Goal: Task Accomplishment & Management: Manage account settings

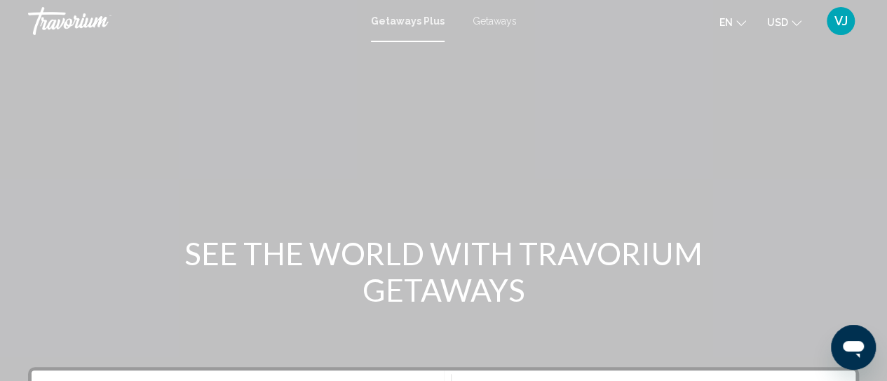
click at [841, 25] on span "VJ" at bounding box center [841, 21] width 13 height 14
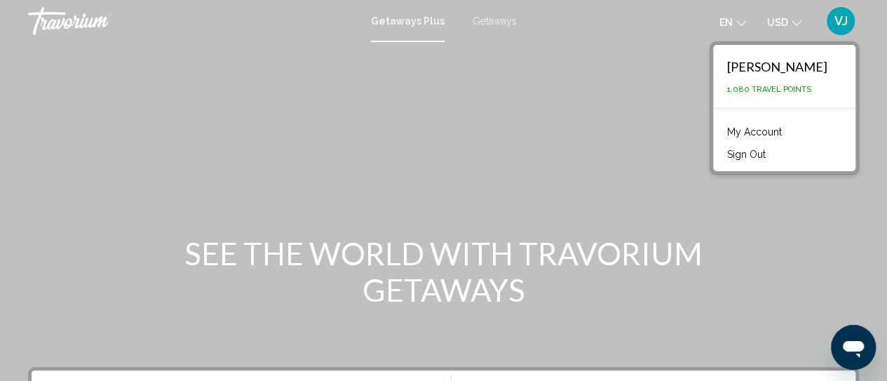
click at [778, 131] on link "My Account" at bounding box center [754, 132] width 69 height 18
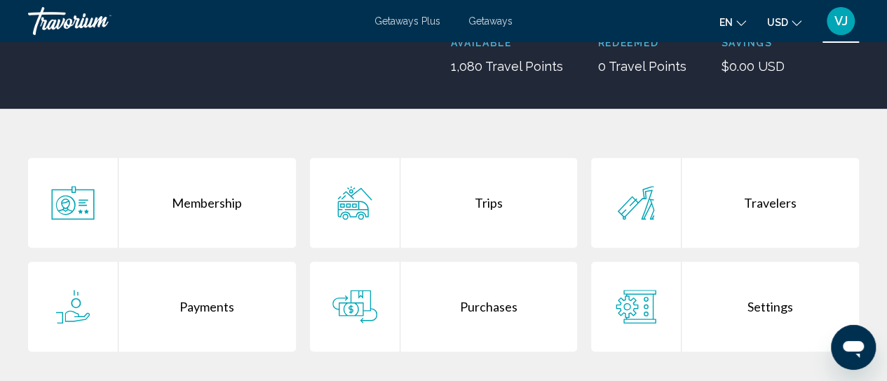
scroll to position [210, 0]
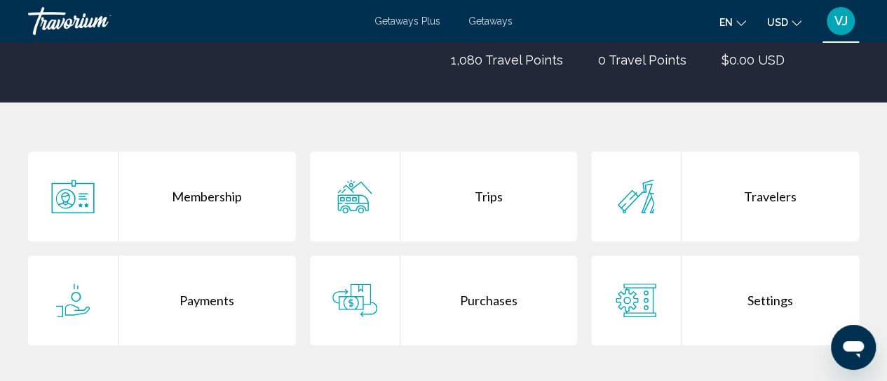
click at [497, 203] on div "Trips" at bounding box center [489, 197] width 177 height 90
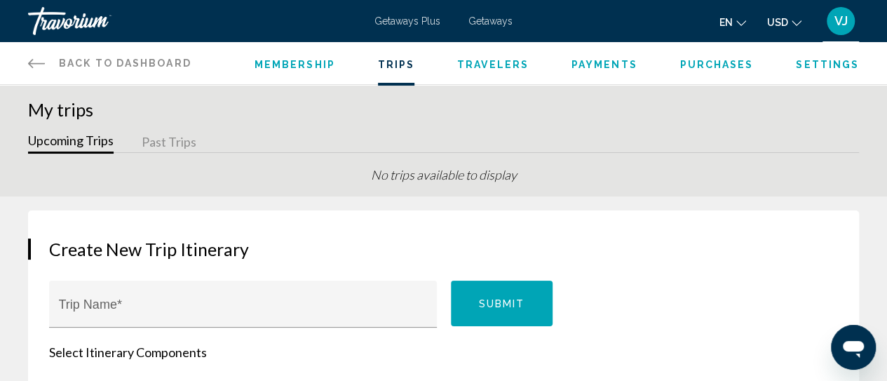
click at [296, 68] on span "Membership" at bounding box center [295, 64] width 81 height 11
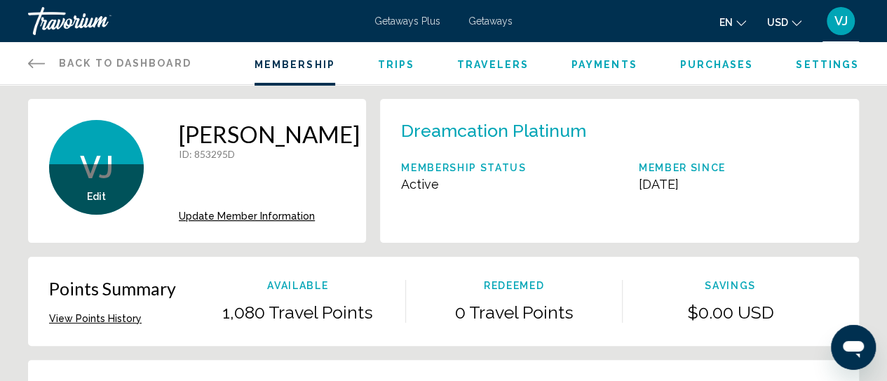
click at [394, 65] on span "Trips" at bounding box center [396, 64] width 37 height 11
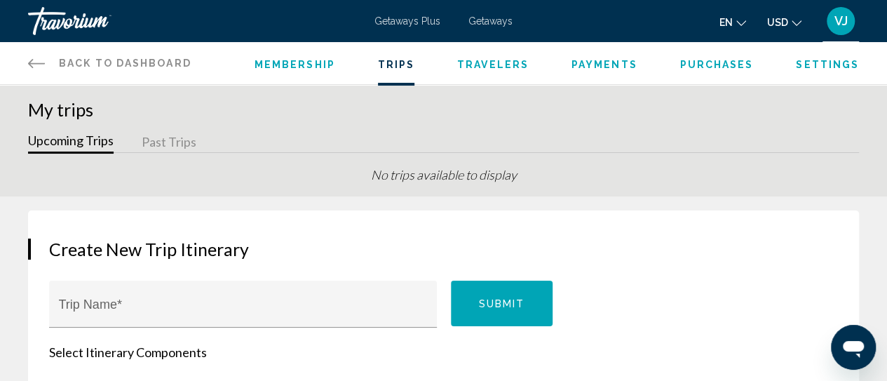
click at [485, 65] on span "Travelers" at bounding box center [493, 64] width 72 height 11
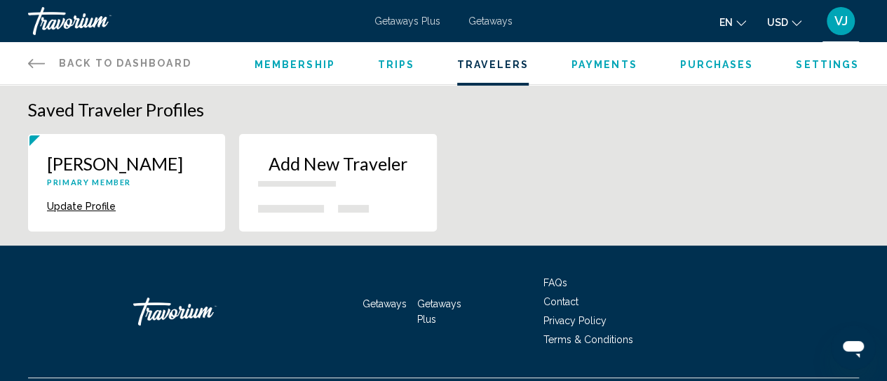
click at [356, 163] on p "Add New Traveler" at bounding box center [337, 163] width 159 height 21
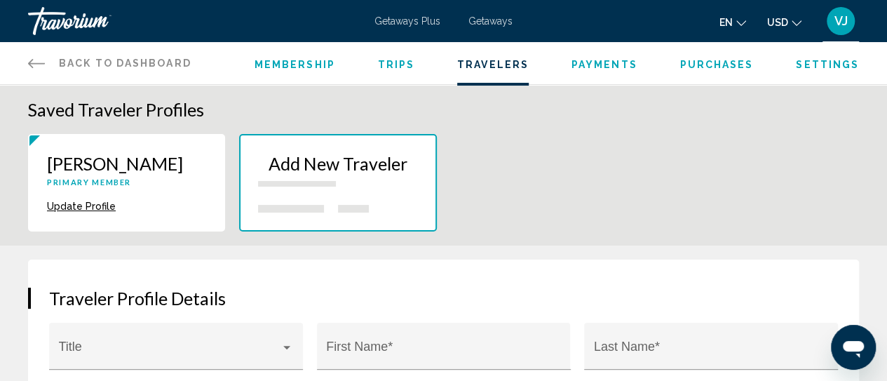
scroll to position [175, 0]
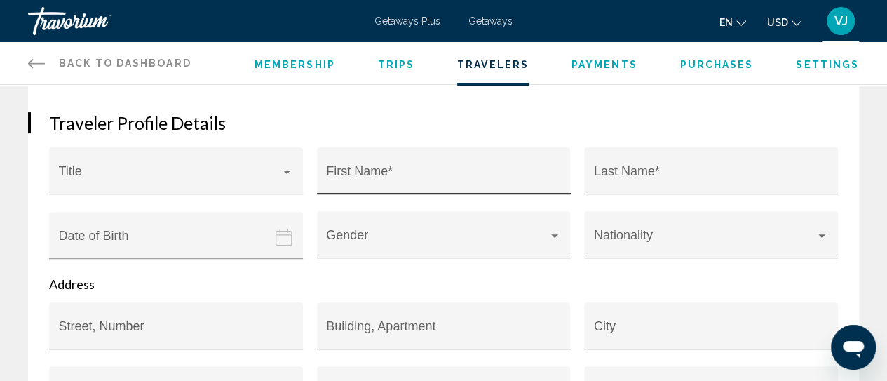
click at [422, 163] on div "First Name *" at bounding box center [443, 175] width 235 height 37
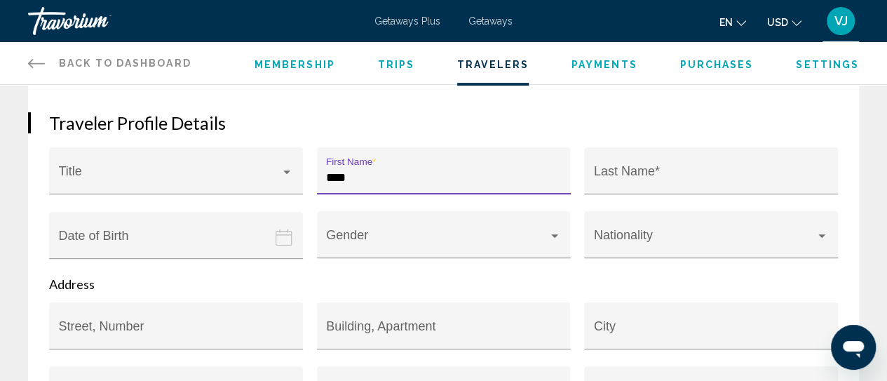
type input "****"
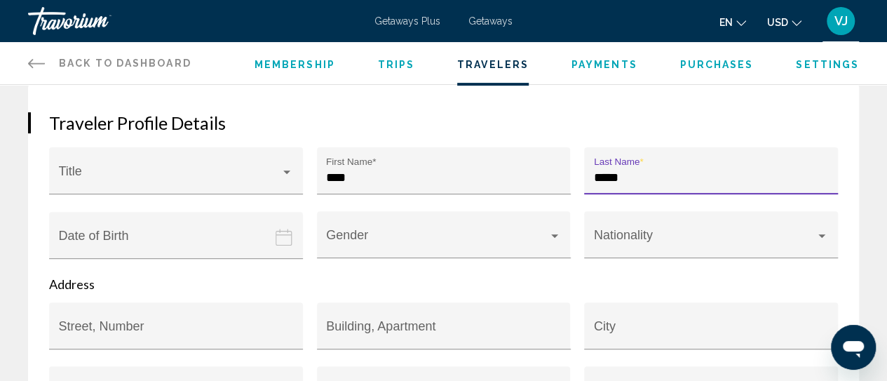
type input "*****"
click at [286, 239] on icon "Date of birth" at bounding box center [284, 237] width 17 height 17
click at [279, 238] on icon "Date of birth" at bounding box center [284, 237] width 17 height 17
drag, startPoint x: 137, startPoint y: 240, endPoint x: 128, endPoint y: 242, distance: 10.0
click at [137, 240] on input "Date of birth" at bounding box center [179, 245] width 260 height 69
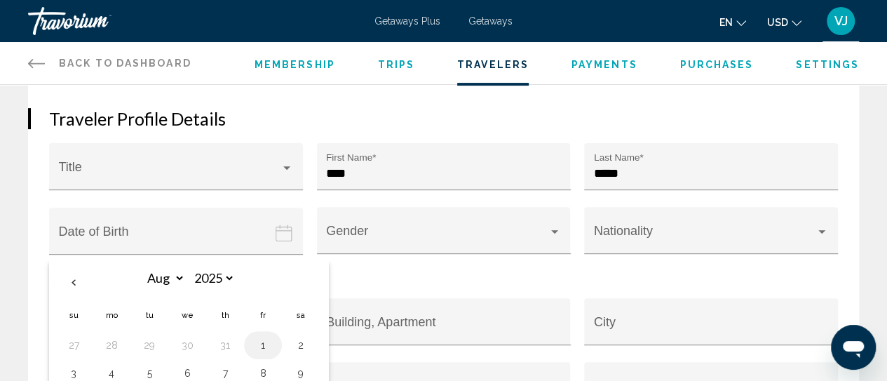
scroll to position [246, 0]
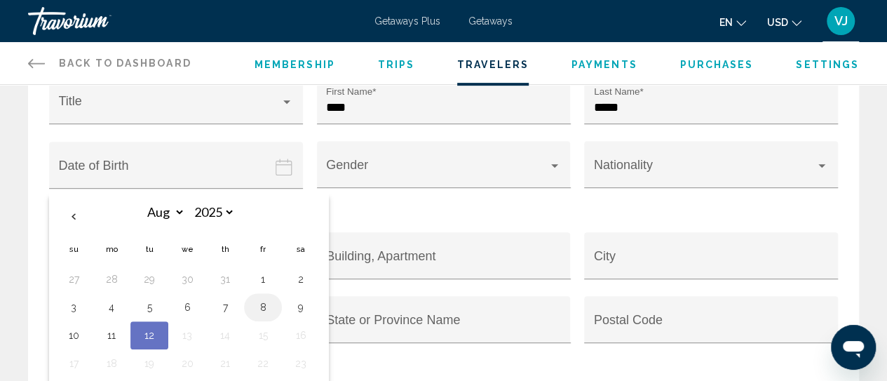
click at [257, 305] on button "8" at bounding box center [263, 307] width 22 height 20
type input "**********"
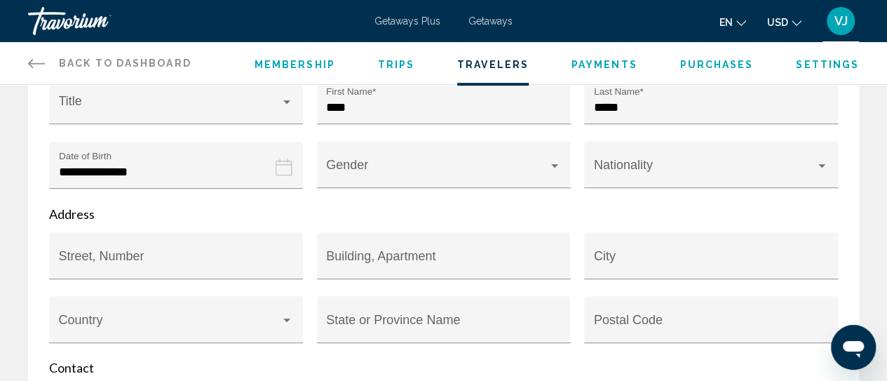
click at [137, 169] on input "**********" at bounding box center [179, 175] width 260 height 69
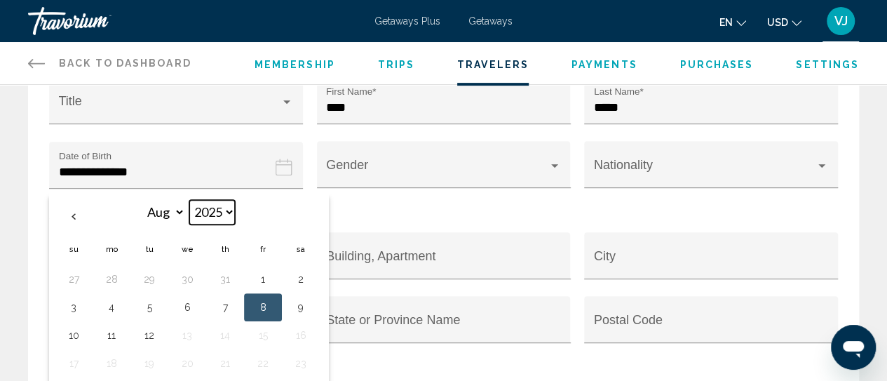
click at [228, 210] on select "**** **** **** **** **** **** **** **** **** **** **** **** **** **** **** ****…" at bounding box center [212, 212] width 46 height 25
select select "****"
click at [189, 200] on select "**** **** **** **** **** **** **** **** **** **** **** **** **** **** **** ****…" at bounding box center [212, 212] width 46 height 25
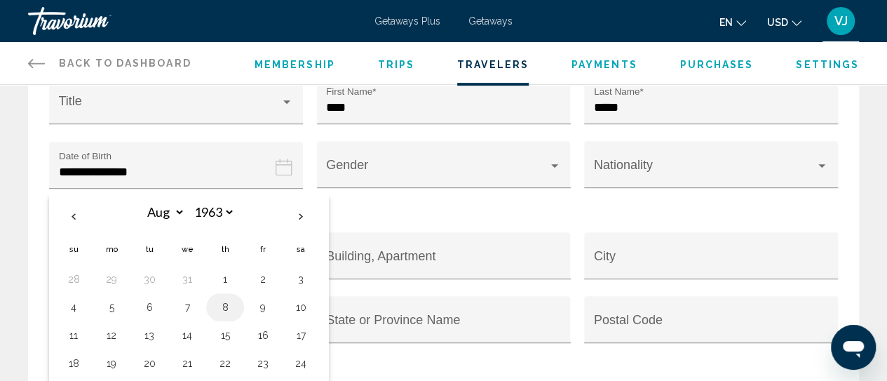
click at [216, 311] on button "8" at bounding box center [225, 307] width 22 height 20
type input "**********"
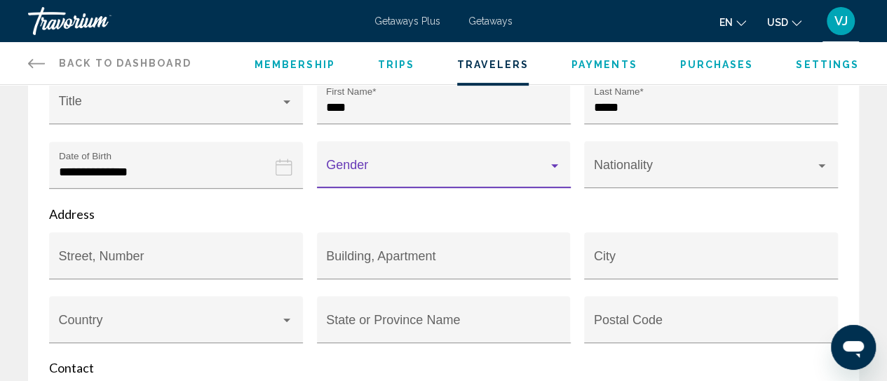
click at [561, 169] on div "Main content" at bounding box center [555, 165] width 13 height 11
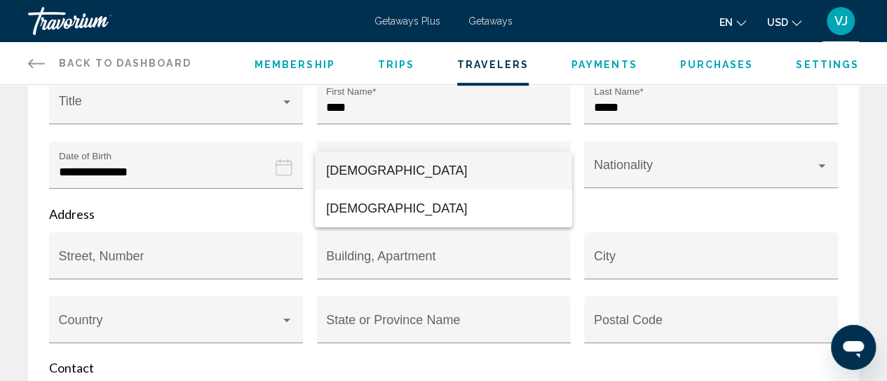
click at [468, 169] on span "Male" at bounding box center [443, 171] width 235 height 38
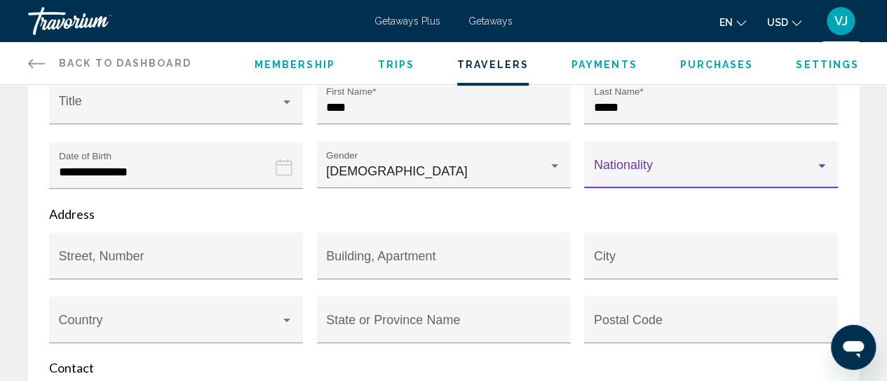
click at [814, 164] on span "Main content" at bounding box center [705, 171] width 222 height 14
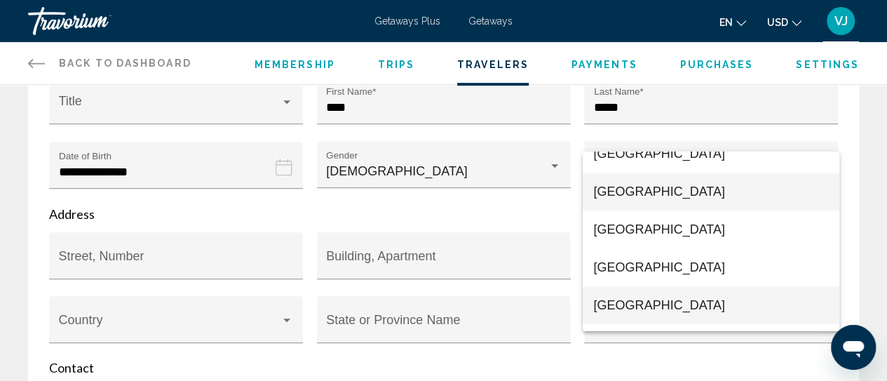
scroll to position [9014, 0]
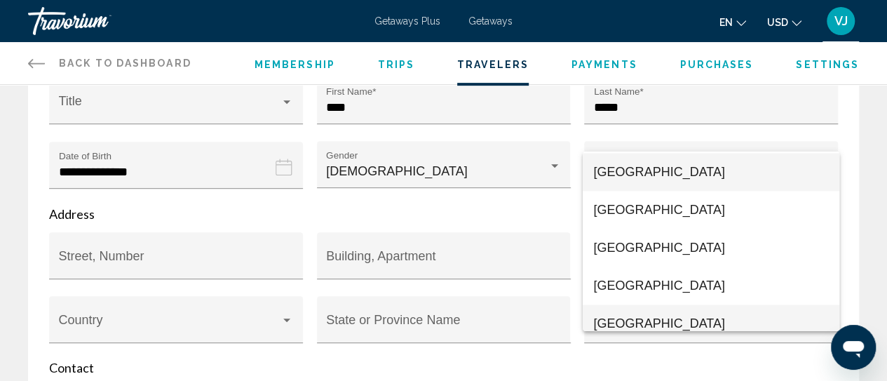
click at [695, 314] on span "[GEOGRAPHIC_DATA]" at bounding box center [711, 323] width 235 height 38
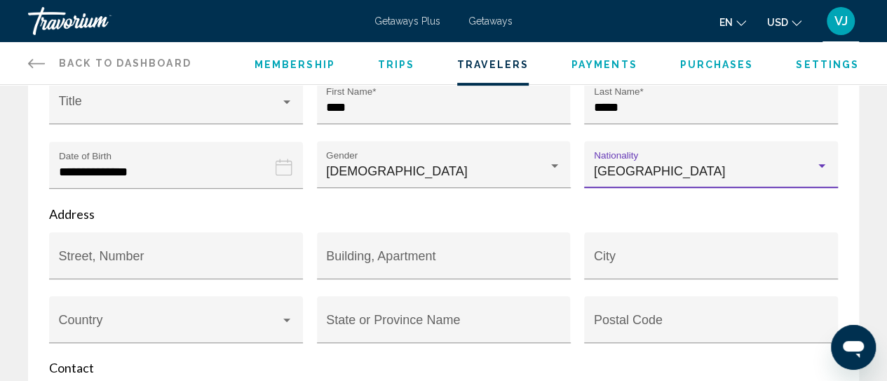
scroll to position [9026, 0]
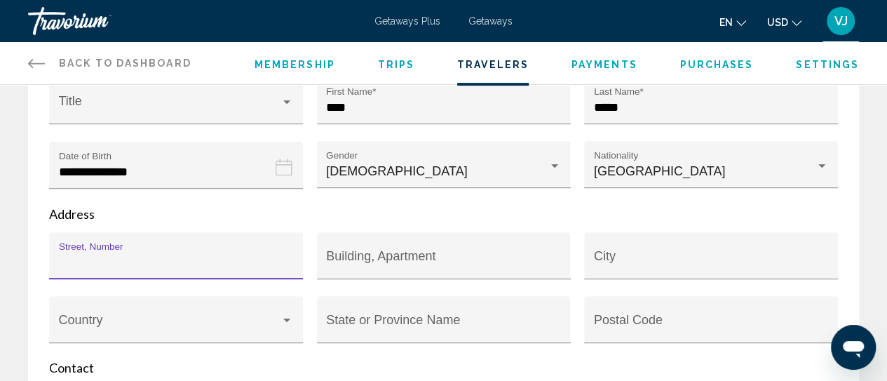
click at [240, 262] on input "Street, Number" at bounding box center [176, 262] width 235 height 14
type input "****"
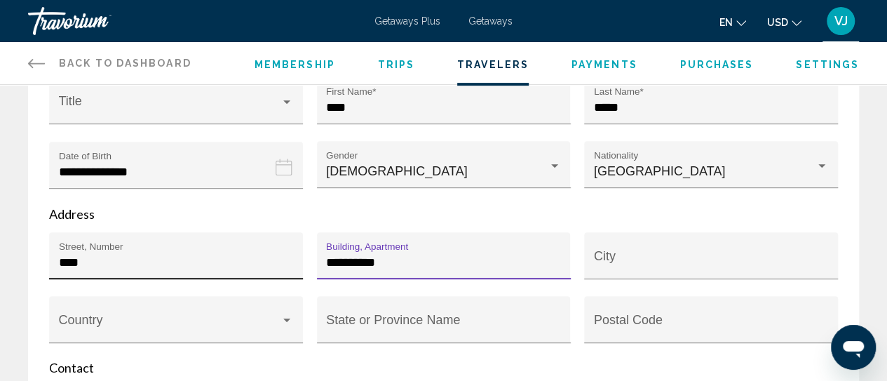
type input "**********"
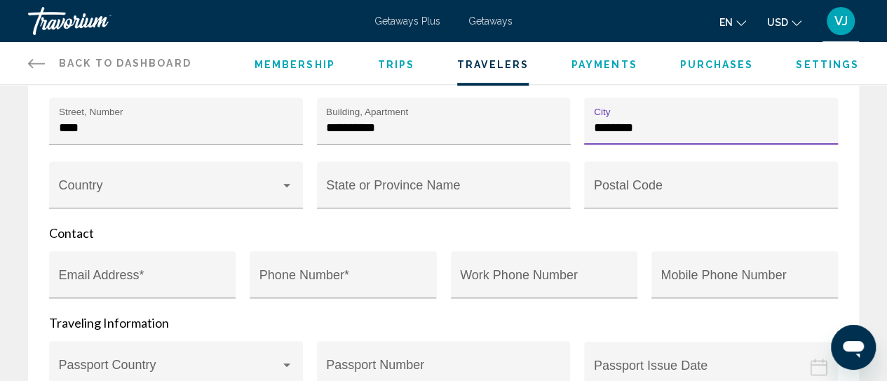
scroll to position [386, 0]
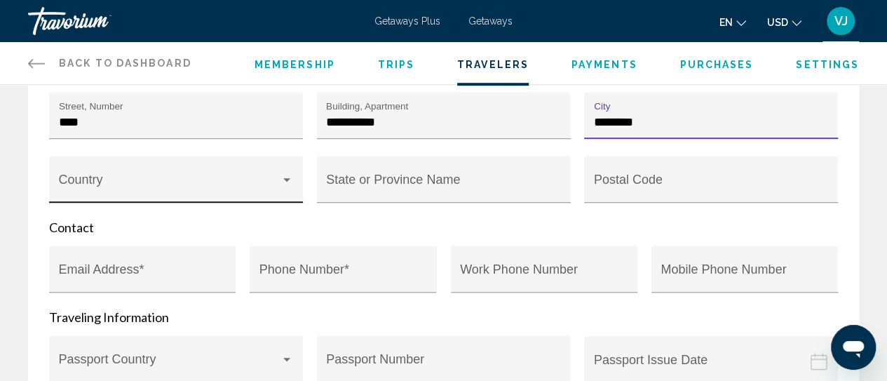
type input "********"
click at [283, 179] on div "Main content" at bounding box center [287, 180] width 13 height 11
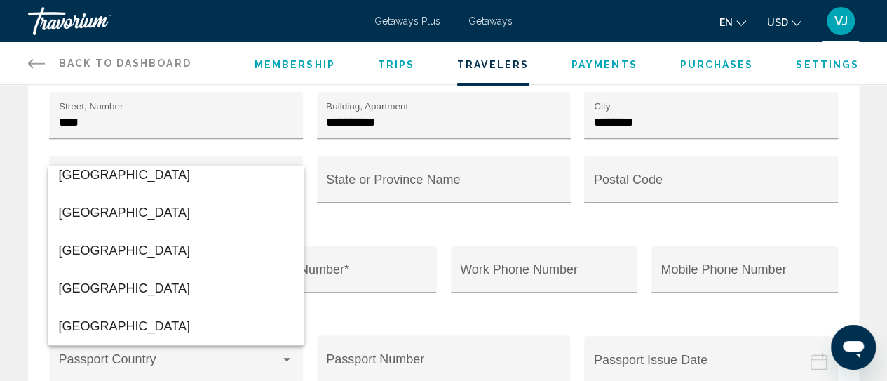
scroll to position [9026, 0]
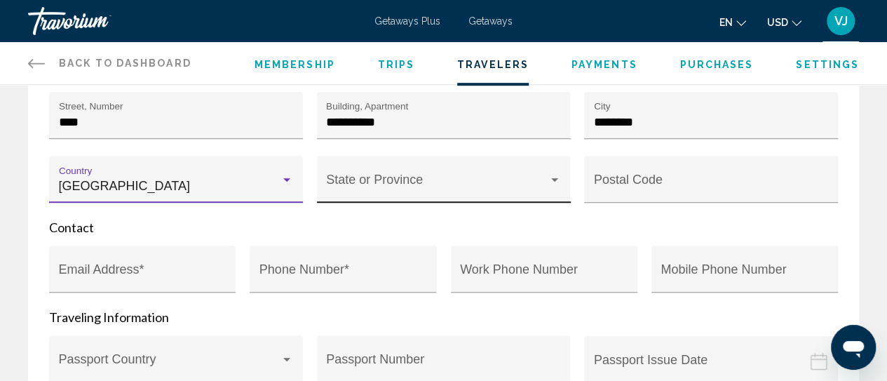
click at [551, 183] on div "Main content" at bounding box center [555, 180] width 13 height 11
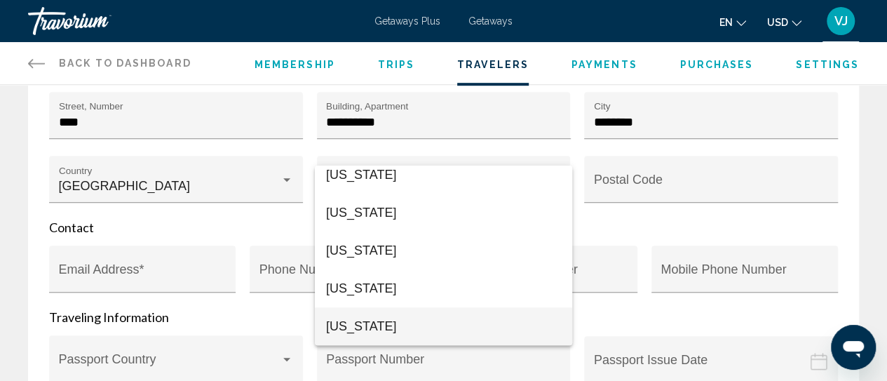
scroll to position [616, 0]
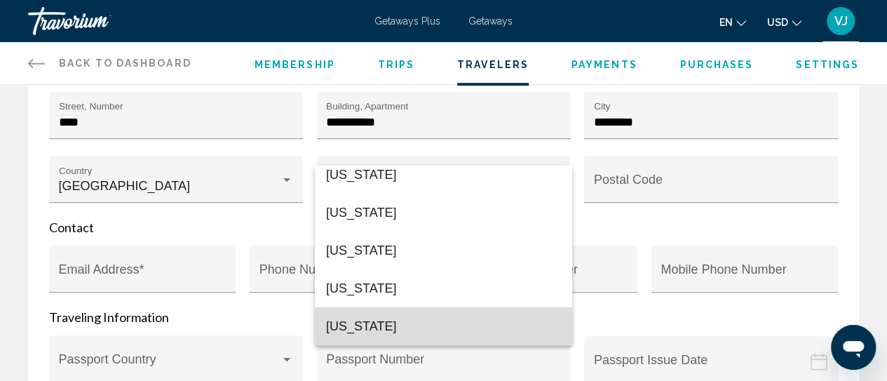
click at [469, 321] on span "Maryland" at bounding box center [443, 326] width 235 height 38
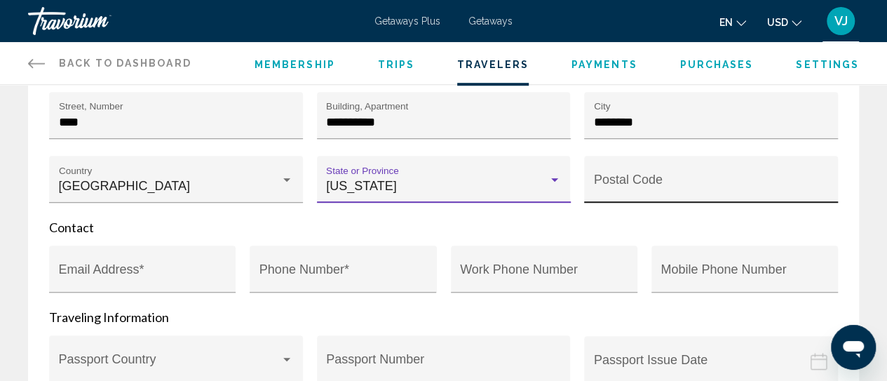
click at [644, 188] on input "Postal Code" at bounding box center [711, 186] width 235 height 14
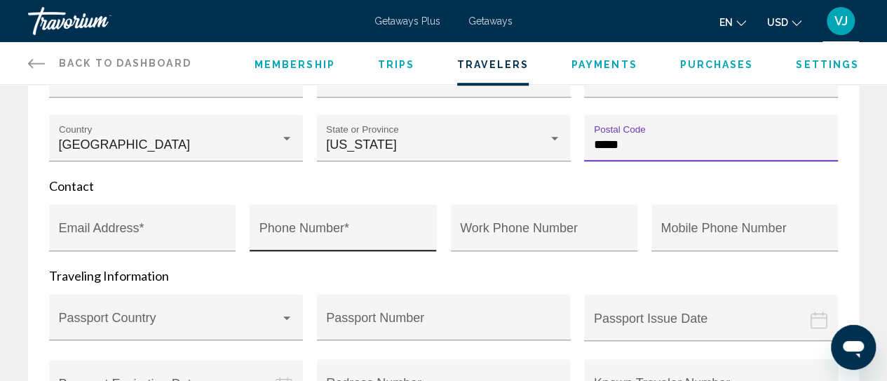
scroll to position [456, 0]
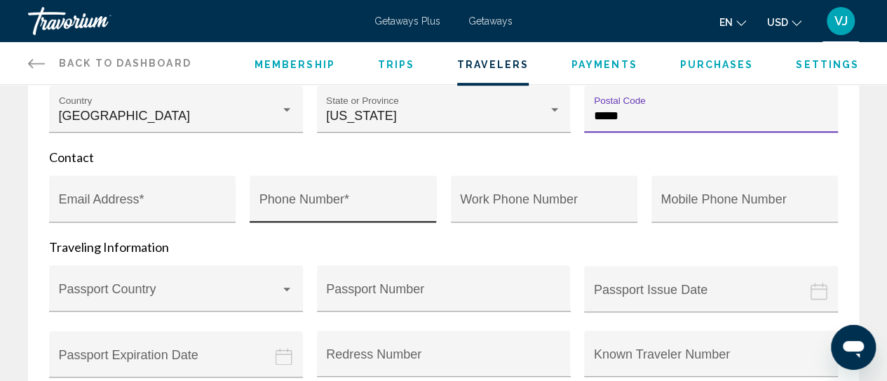
type input "*****"
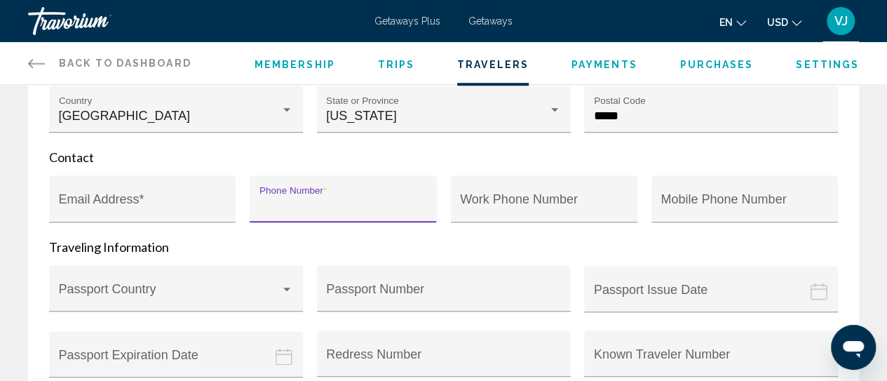
click at [281, 204] on input "Phone Number *" at bounding box center [344, 206] width 168 height 14
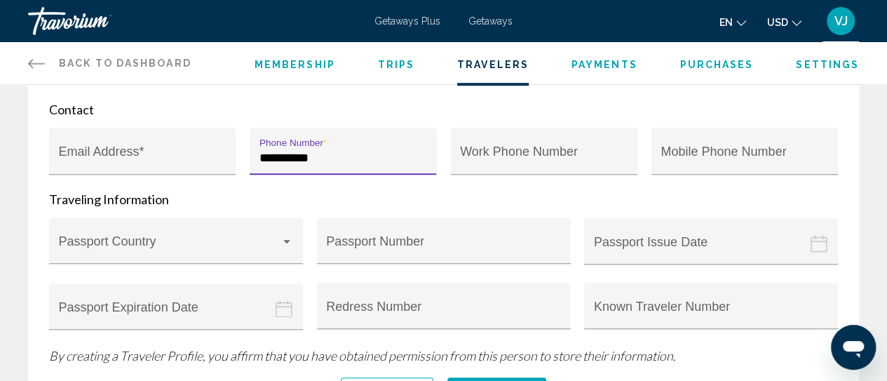
scroll to position [526, 0]
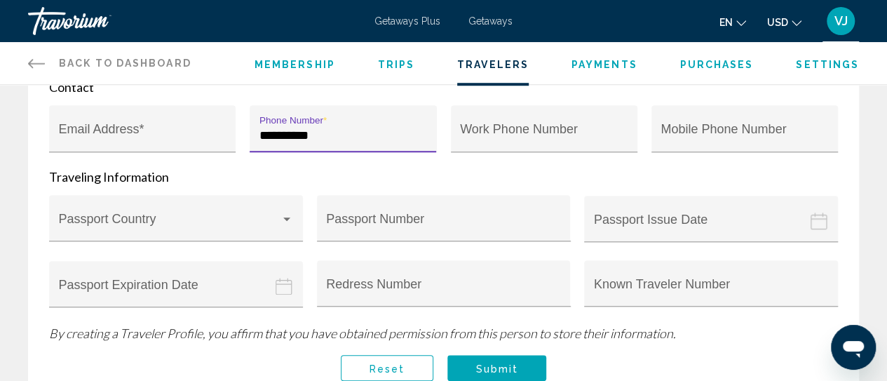
type input "**********"
click at [509, 363] on span "Submit" at bounding box center [497, 368] width 43 height 11
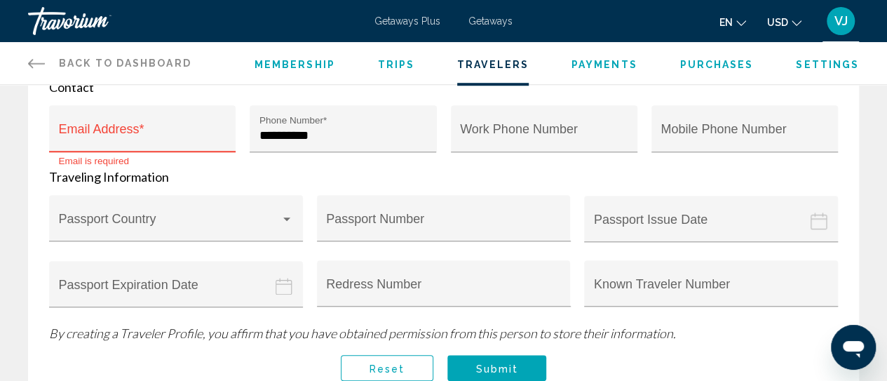
click at [131, 134] on input "Email Address *" at bounding box center [143, 135] width 168 height 14
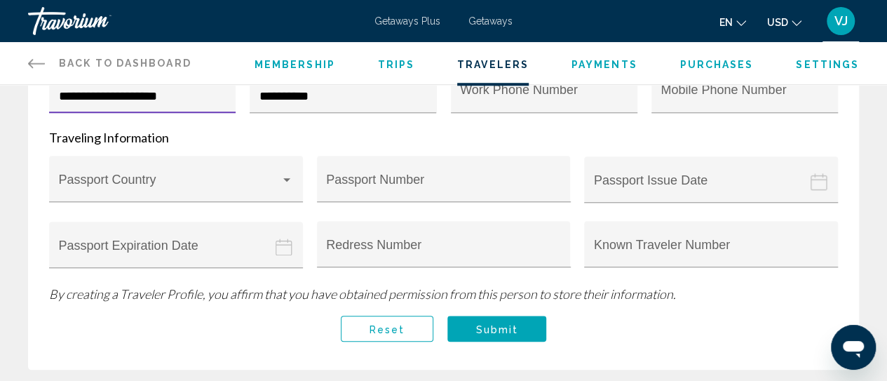
scroll to position [596, 0]
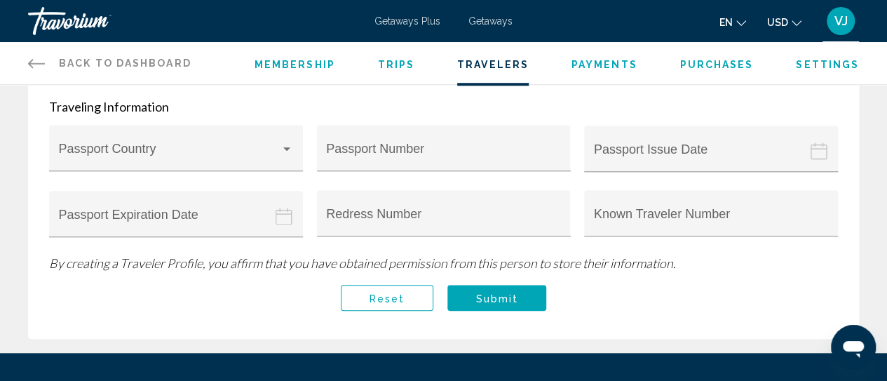
type input "**********"
click at [483, 293] on span "Submit" at bounding box center [497, 298] width 43 height 11
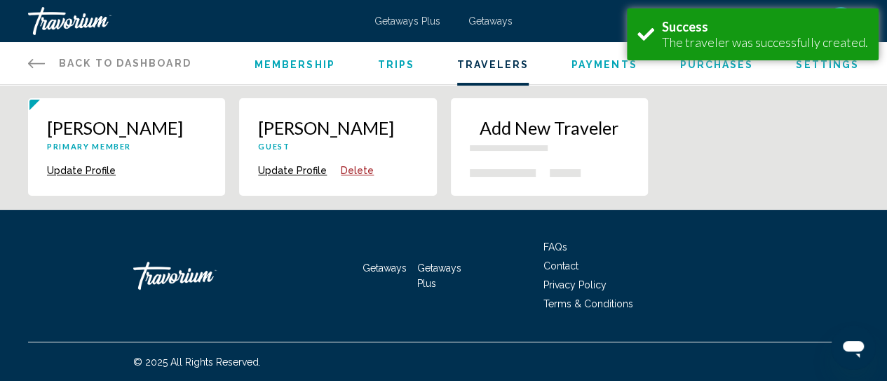
scroll to position [0, 0]
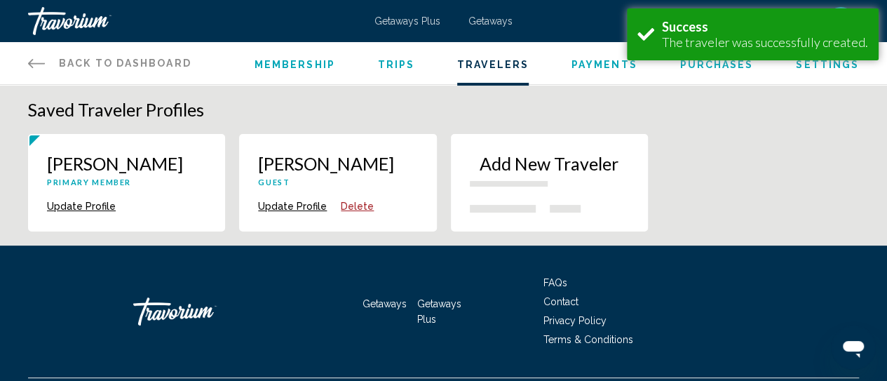
click at [591, 68] on span "Payments" at bounding box center [605, 64] width 66 height 11
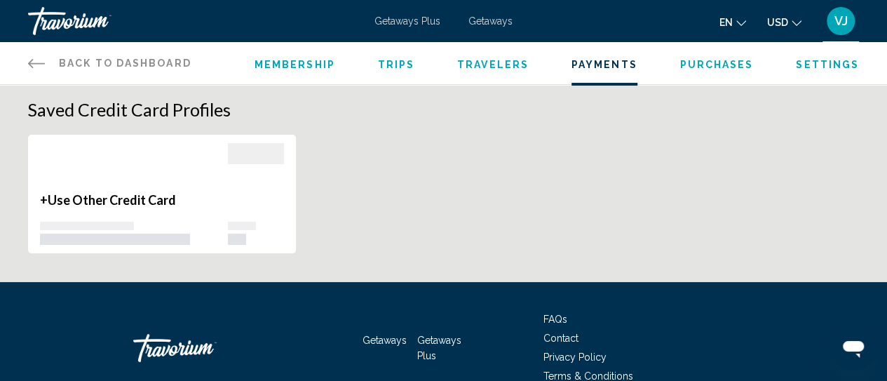
click at [710, 67] on span "Purchases" at bounding box center [717, 64] width 74 height 11
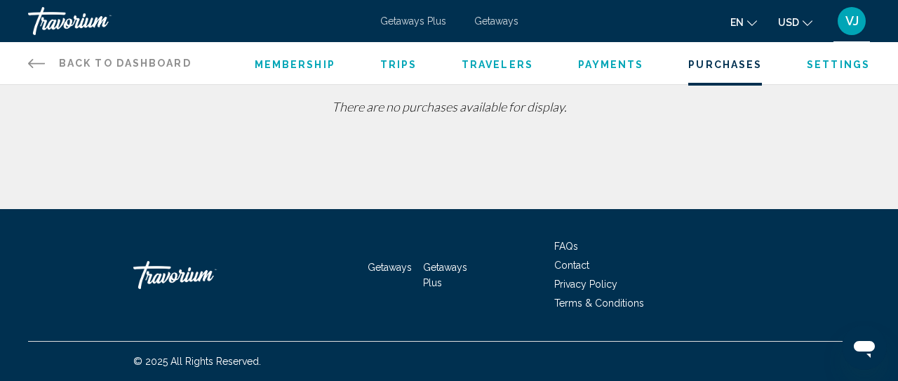
click at [39, 67] on icon "Main content" at bounding box center [36, 63] width 17 height 17
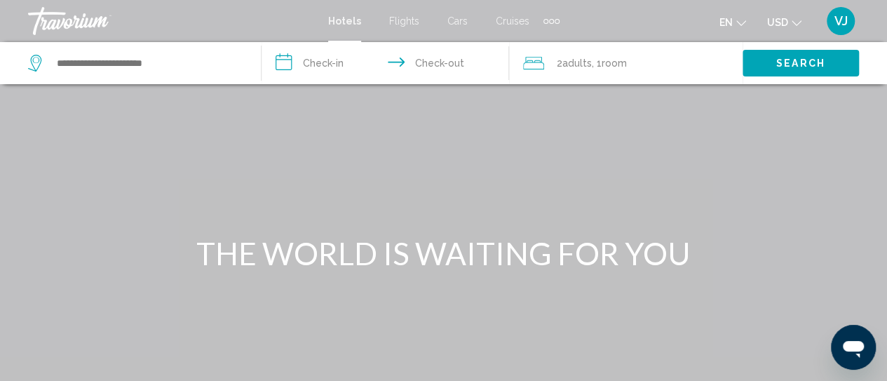
click at [847, 23] on span "VJ" at bounding box center [841, 21] width 13 height 14
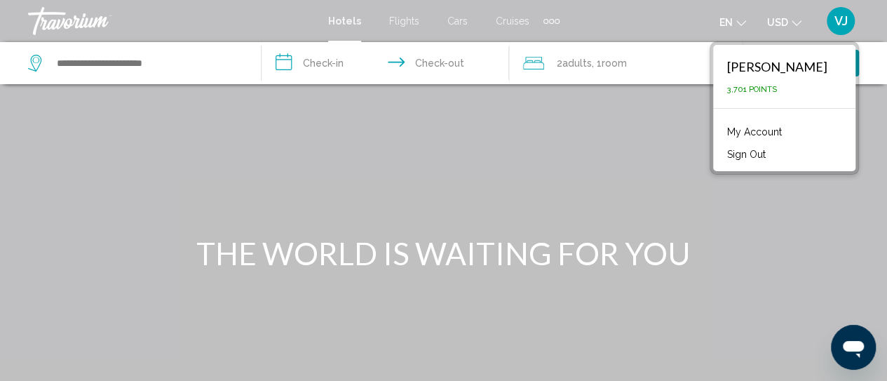
click at [789, 130] on link "My Account" at bounding box center [754, 132] width 69 height 18
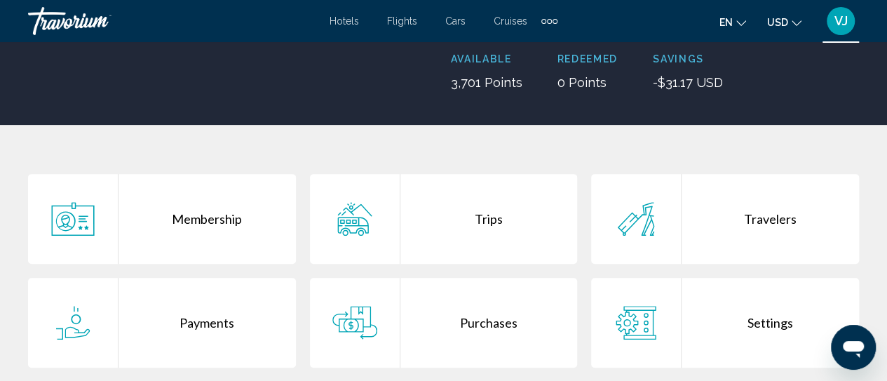
scroll to position [210, 0]
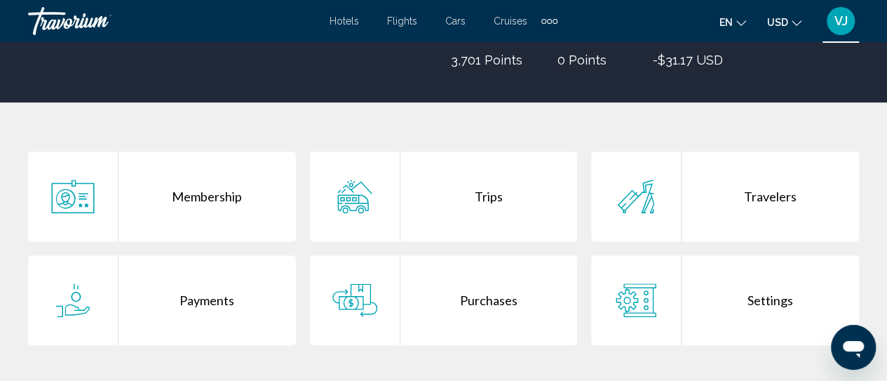
click at [494, 201] on div "Trips" at bounding box center [489, 197] width 177 height 90
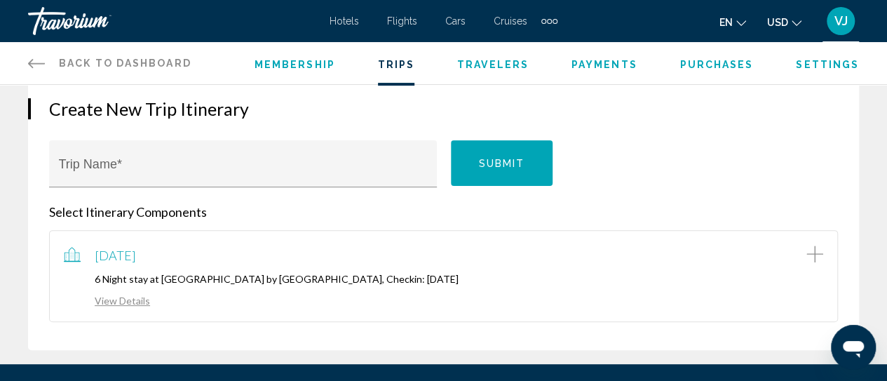
scroll to position [210, 0]
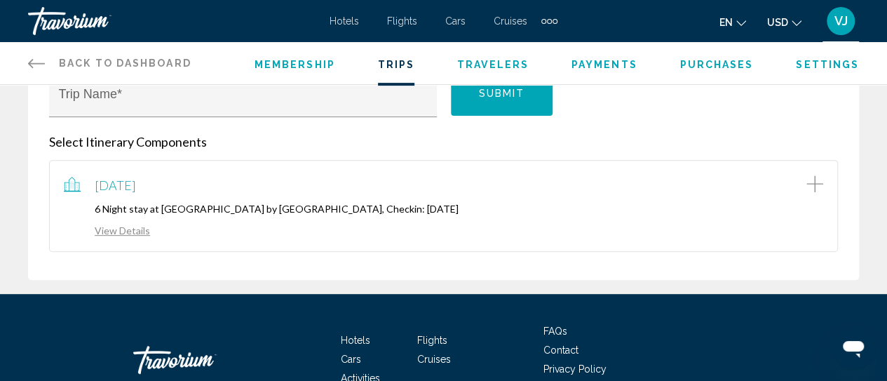
click at [127, 229] on link "View Details" at bounding box center [107, 230] width 86 height 12
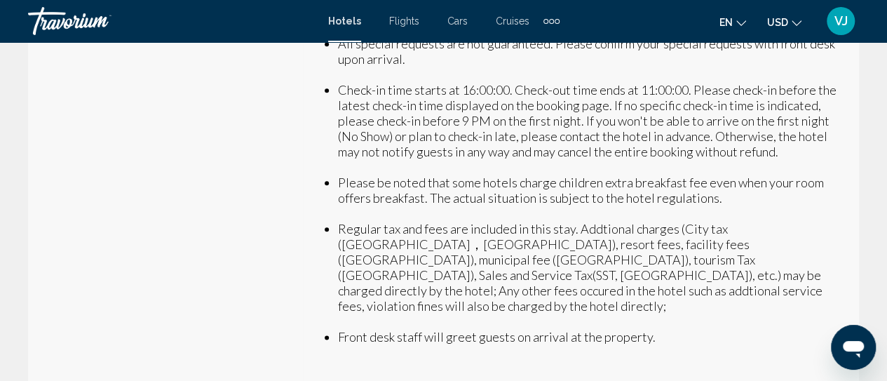
scroll to position [784, 0]
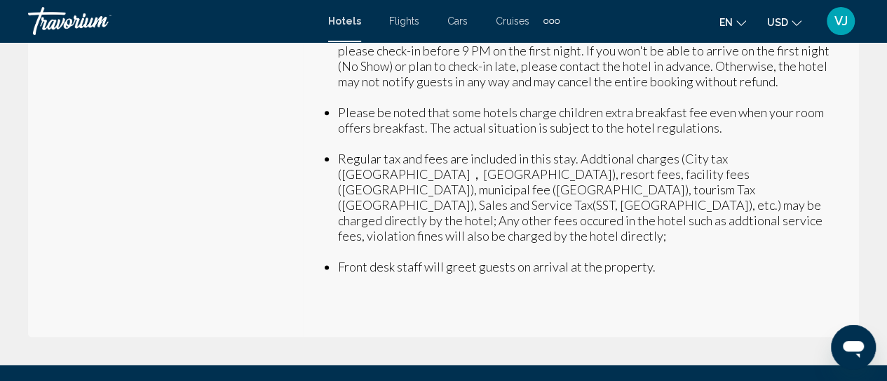
click at [838, 29] on div "VJ" at bounding box center [841, 21] width 28 height 28
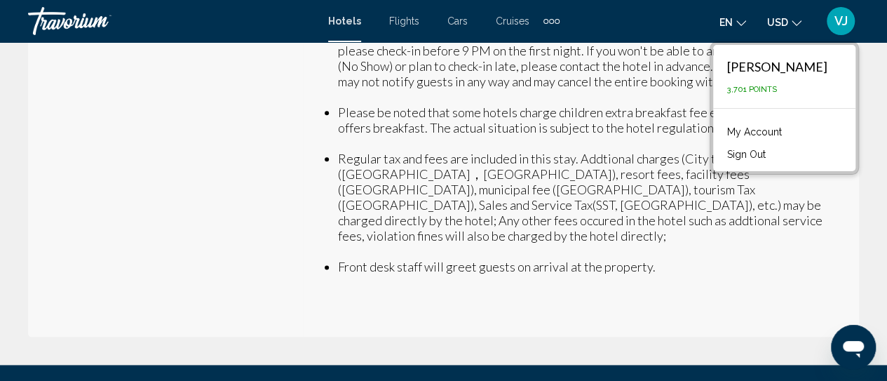
click at [789, 133] on link "My Account" at bounding box center [754, 132] width 69 height 18
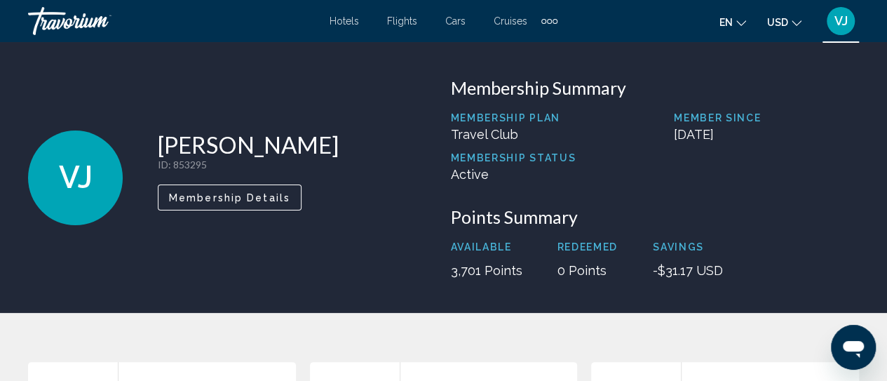
click at [252, 205] on button "Membership Details" at bounding box center [230, 197] width 144 height 26
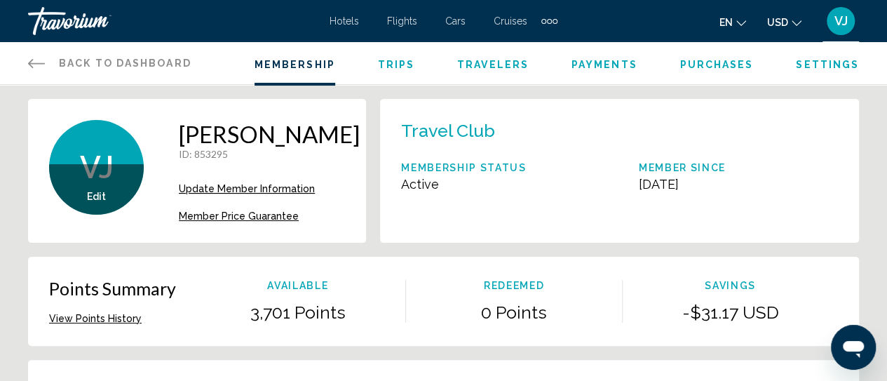
click at [273, 192] on span "Update Member Information" at bounding box center [247, 188] width 136 height 11
click at [196, 184] on span "Update Member Information" at bounding box center [247, 188] width 136 height 11
click at [822, 62] on span "Settings" at bounding box center [827, 64] width 63 height 11
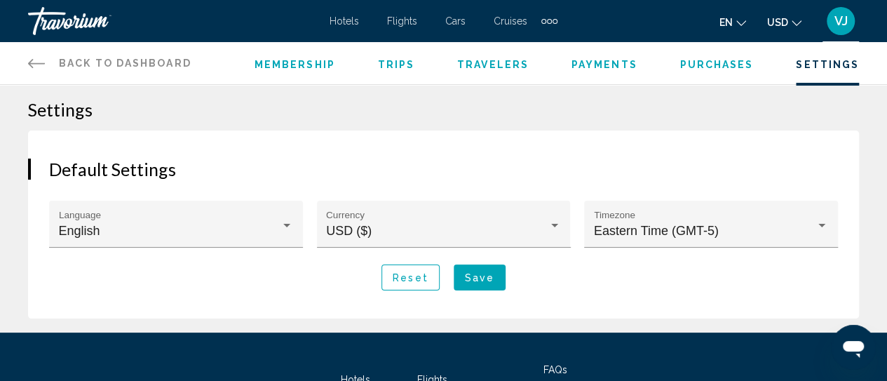
click at [710, 66] on span "Purchases" at bounding box center [717, 64] width 74 height 11
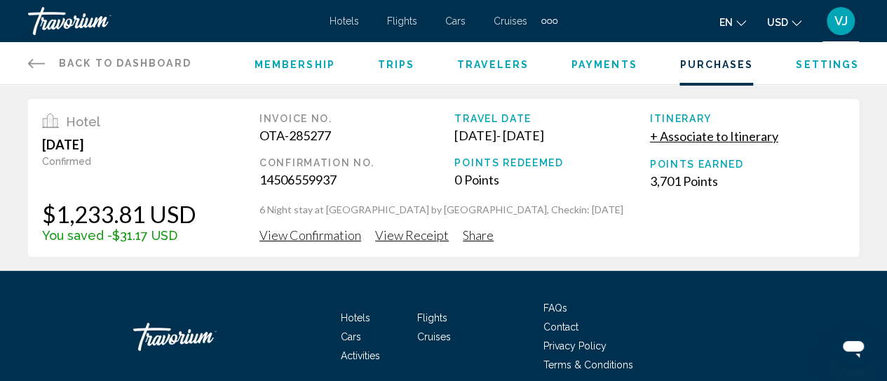
click at [386, 64] on span "Trips" at bounding box center [396, 64] width 37 height 11
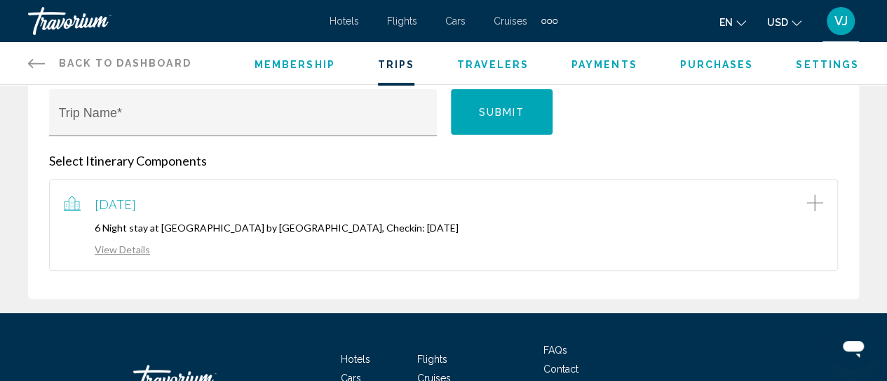
scroll to position [210, 0]
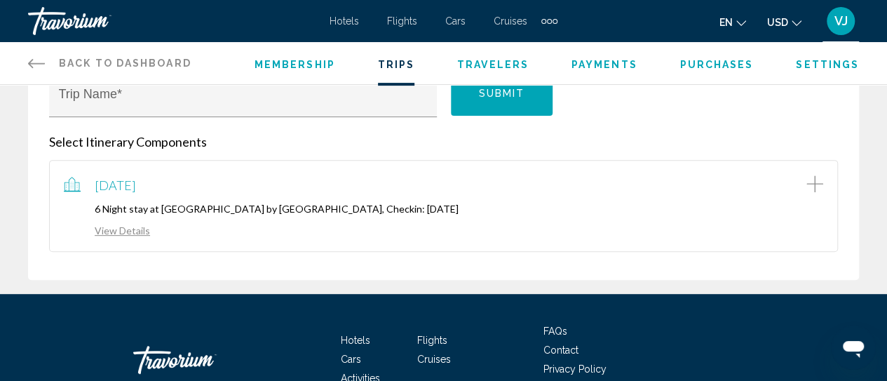
click at [109, 229] on link "View Details" at bounding box center [107, 230] width 86 height 12
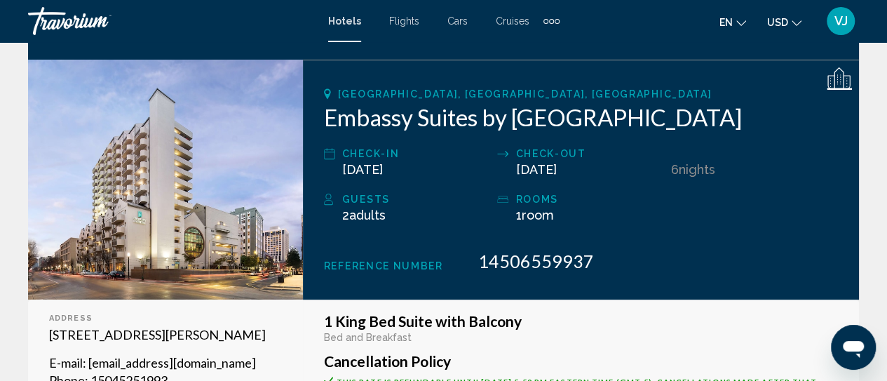
scroll to position [210, 0]
